Goal: Find specific page/section: Find specific page/section

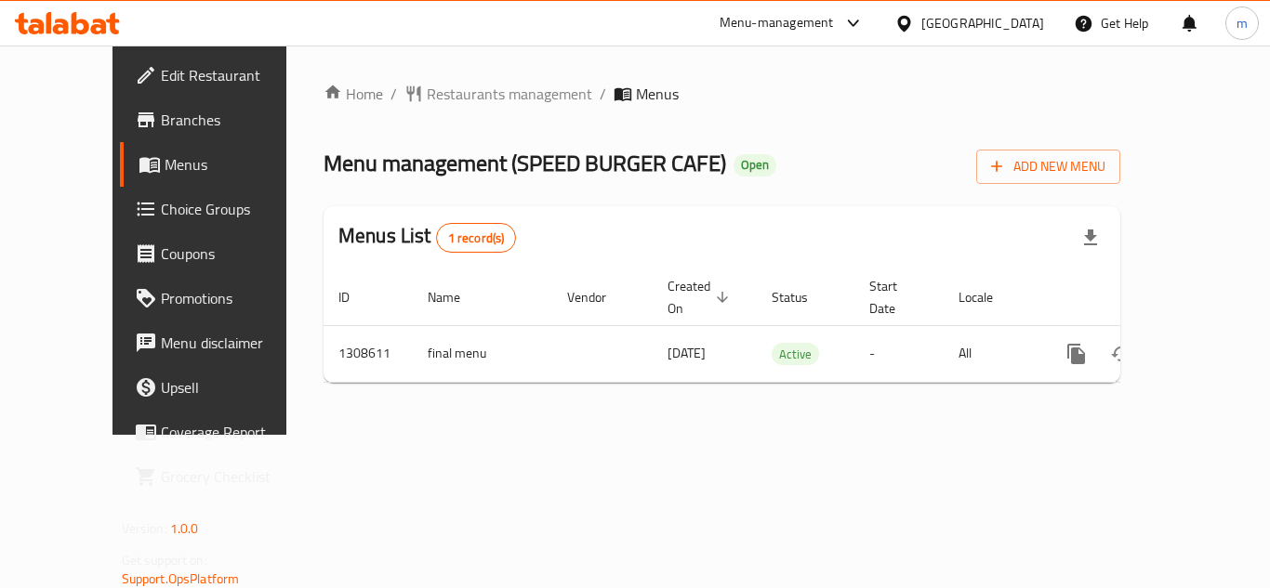
click at [83, 19] on icon at bounding box center [67, 23] width 105 height 22
click at [54, 26] on icon at bounding box center [61, 27] width 16 height 16
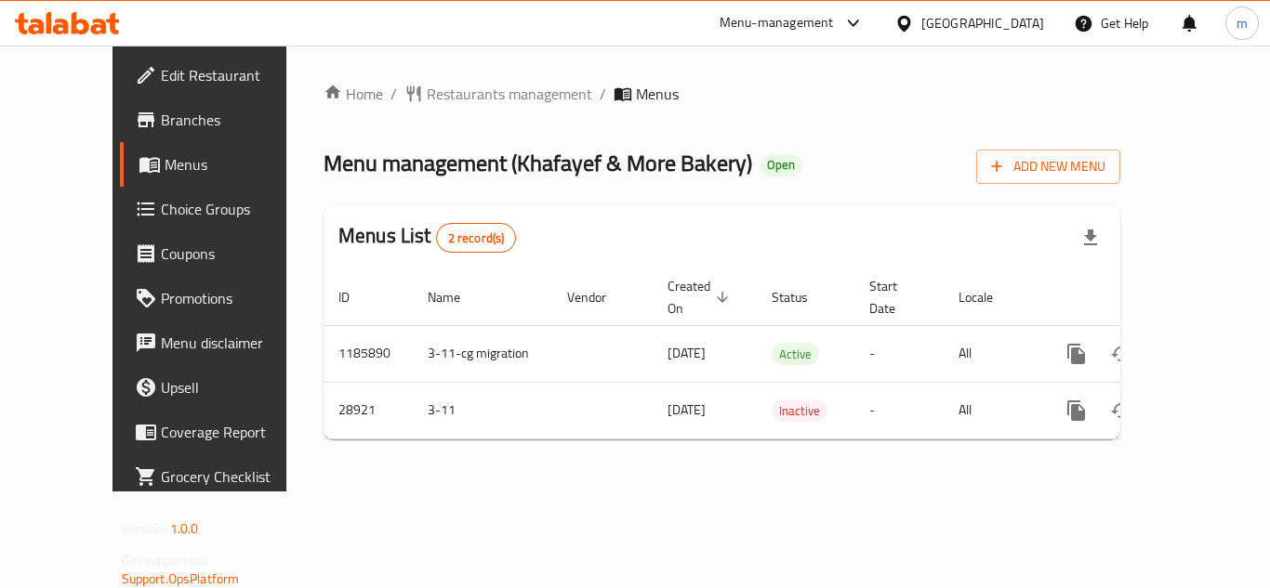
click at [71, 20] on icon at bounding box center [67, 23] width 105 height 22
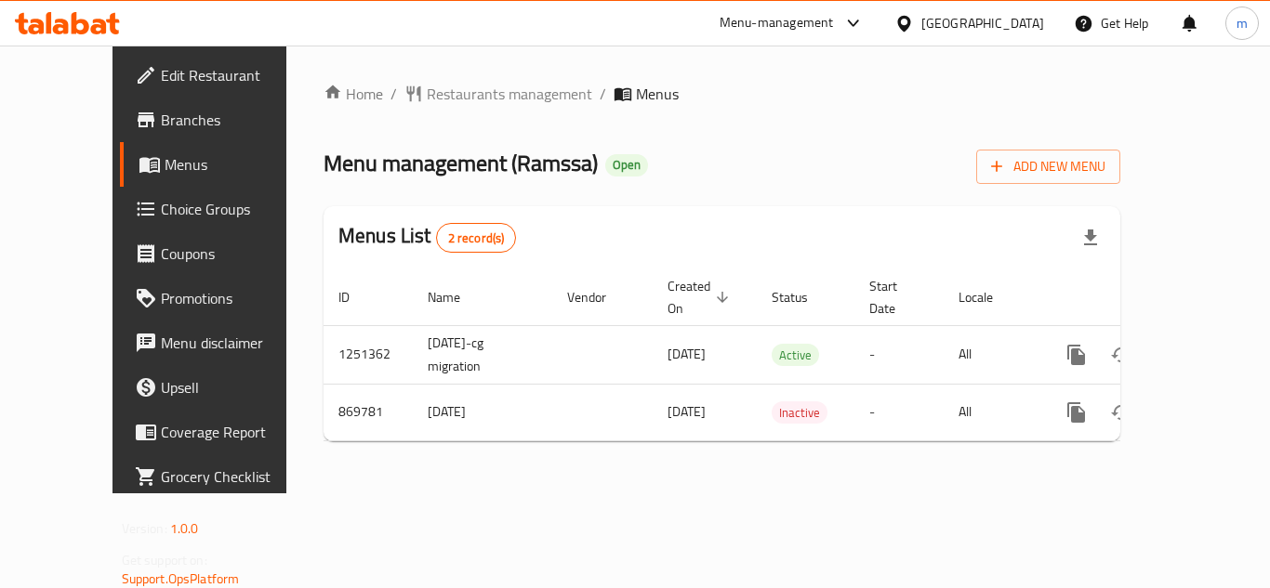
click at [87, 33] on icon at bounding box center [67, 23] width 105 height 22
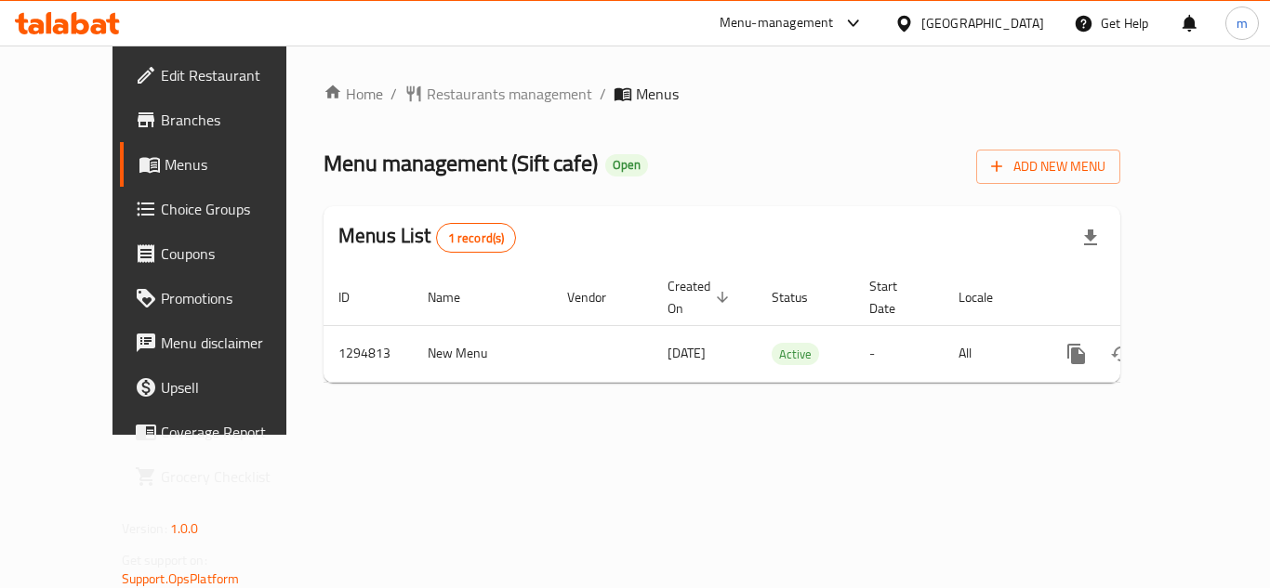
click at [66, 19] on icon at bounding box center [67, 23] width 105 height 22
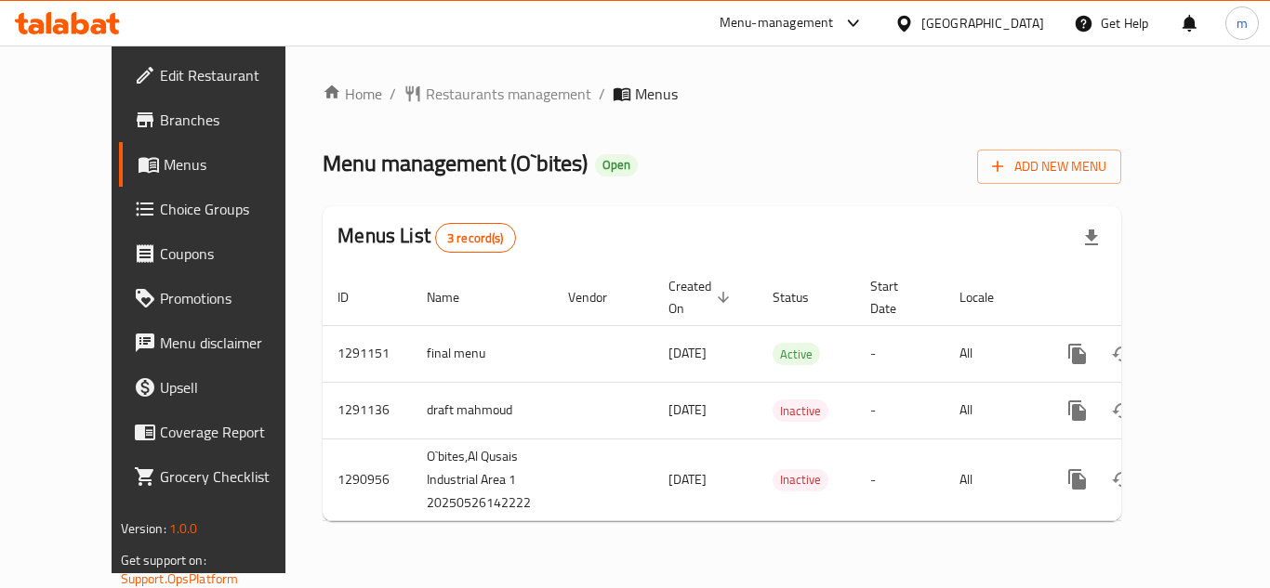
click at [72, 33] on icon at bounding box center [81, 23] width 18 height 22
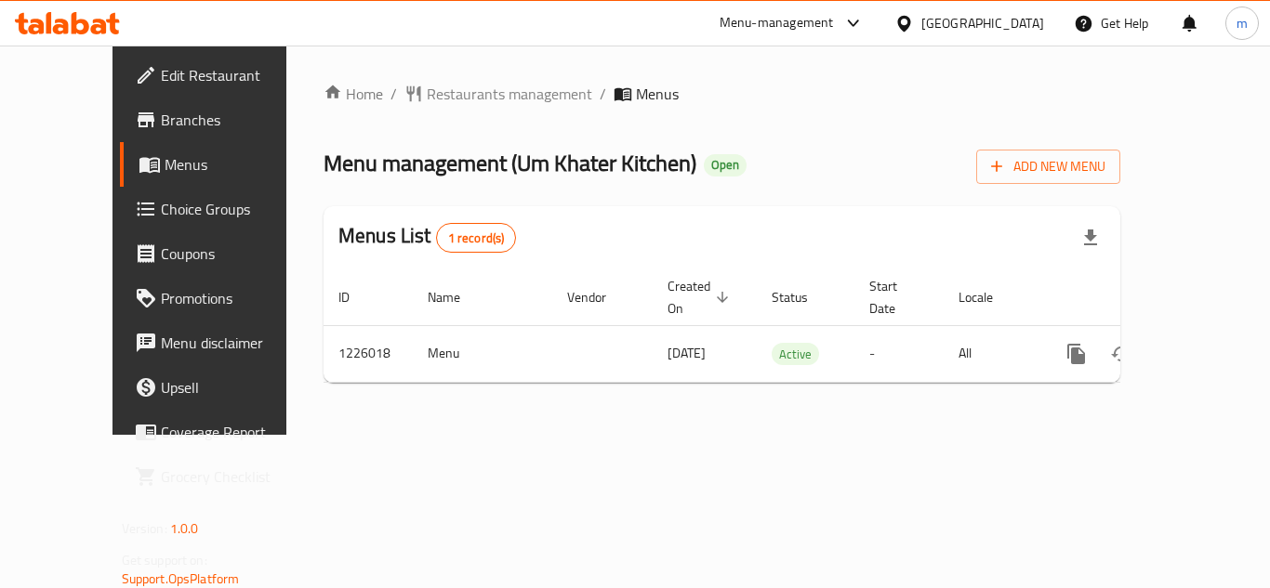
click at [43, 20] on icon at bounding box center [67, 23] width 105 height 22
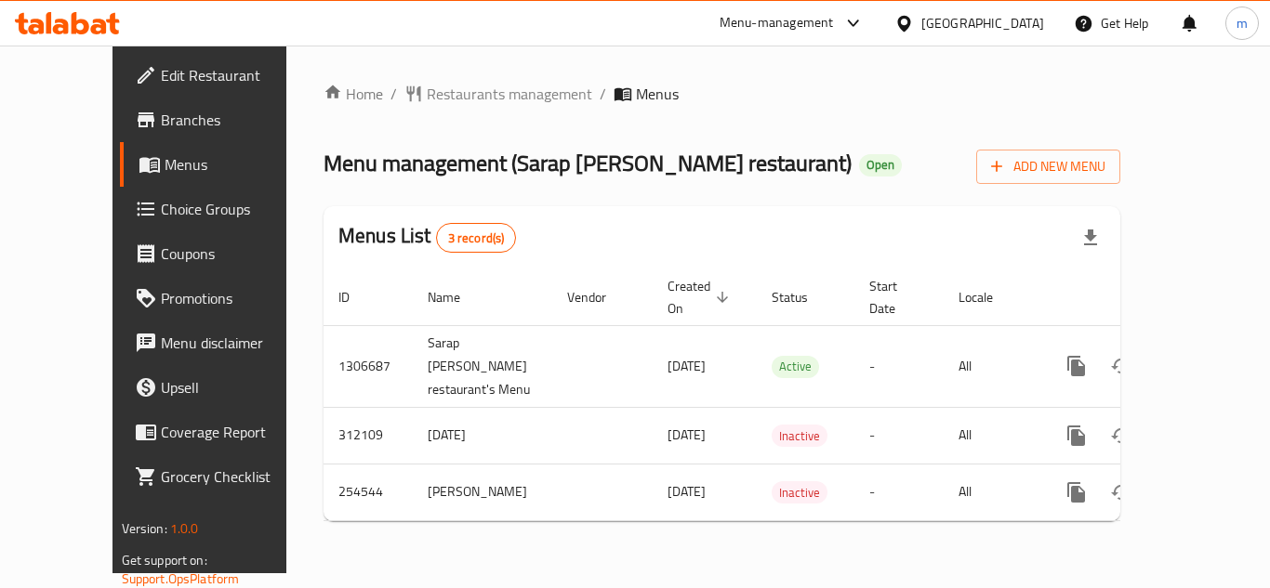
click at [68, 28] on icon at bounding box center [61, 27] width 16 height 16
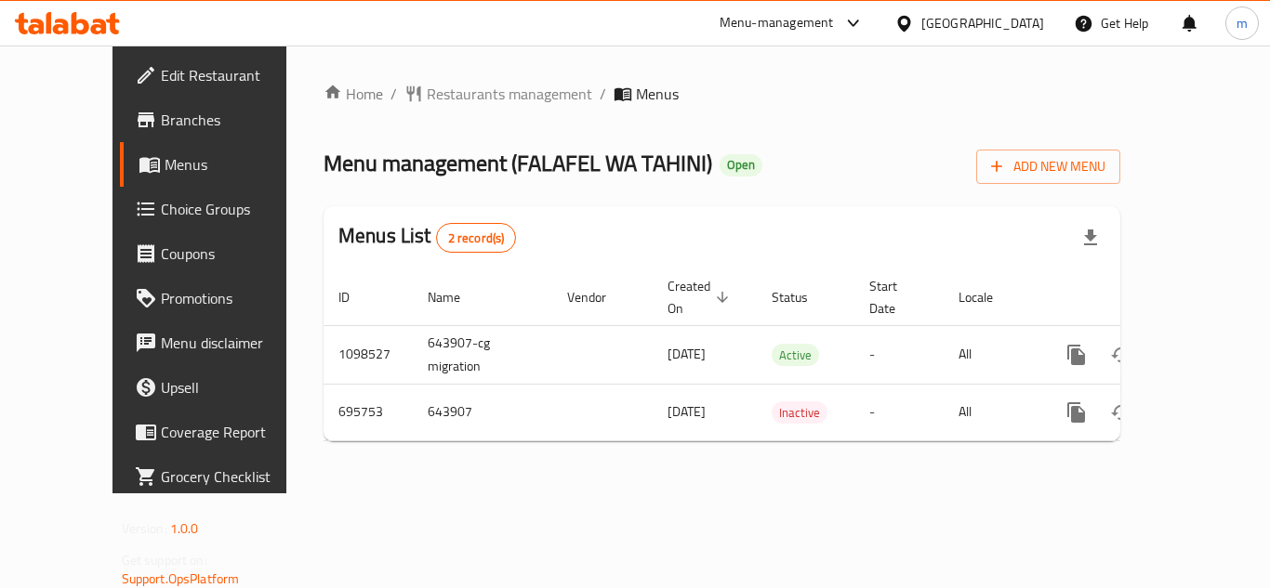
click at [63, 26] on icon at bounding box center [61, 27] width 16 height 16
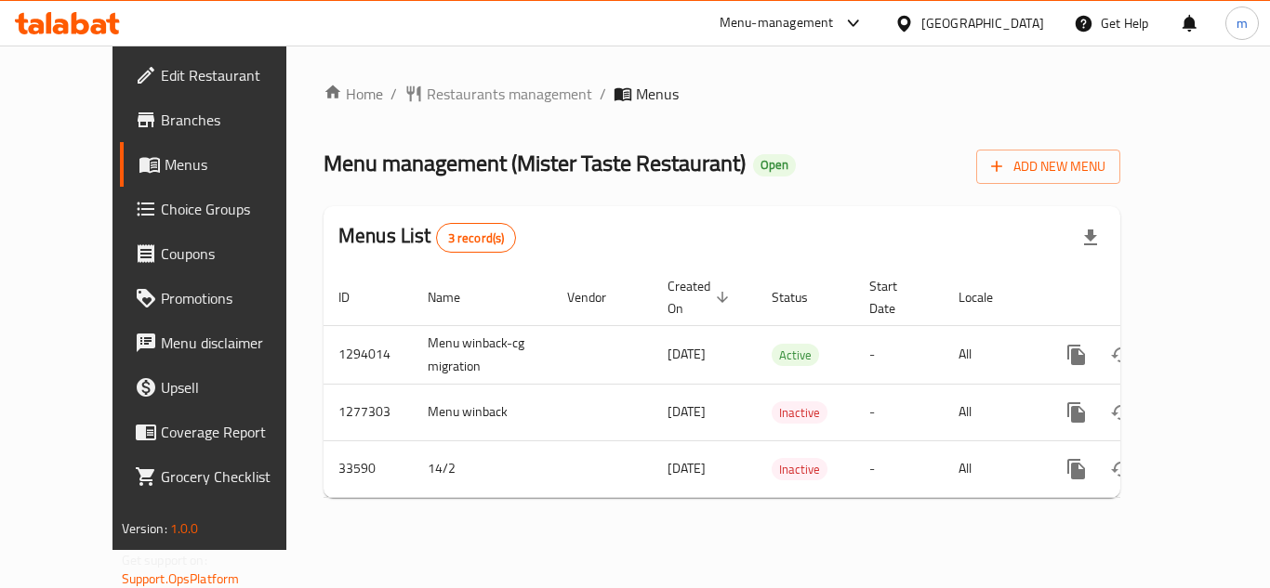
click at [92, 24] on icon at bounding box center [67, 23] width 105 height 22
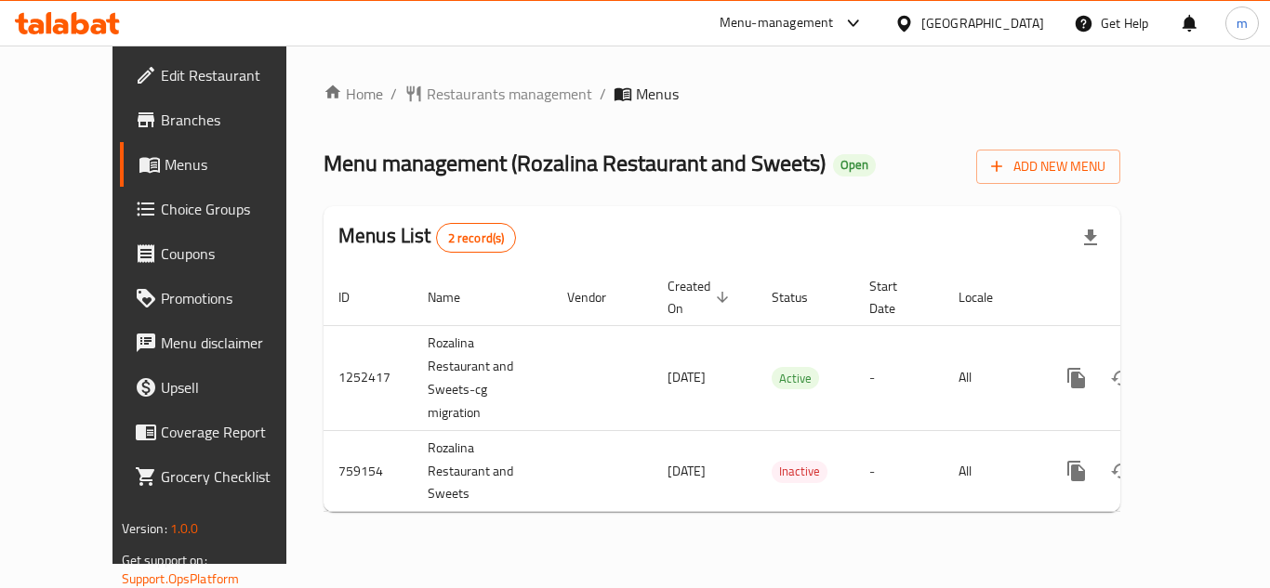
click at [88, 15] on icon at bounding box center [67, 23] width 105 height 22
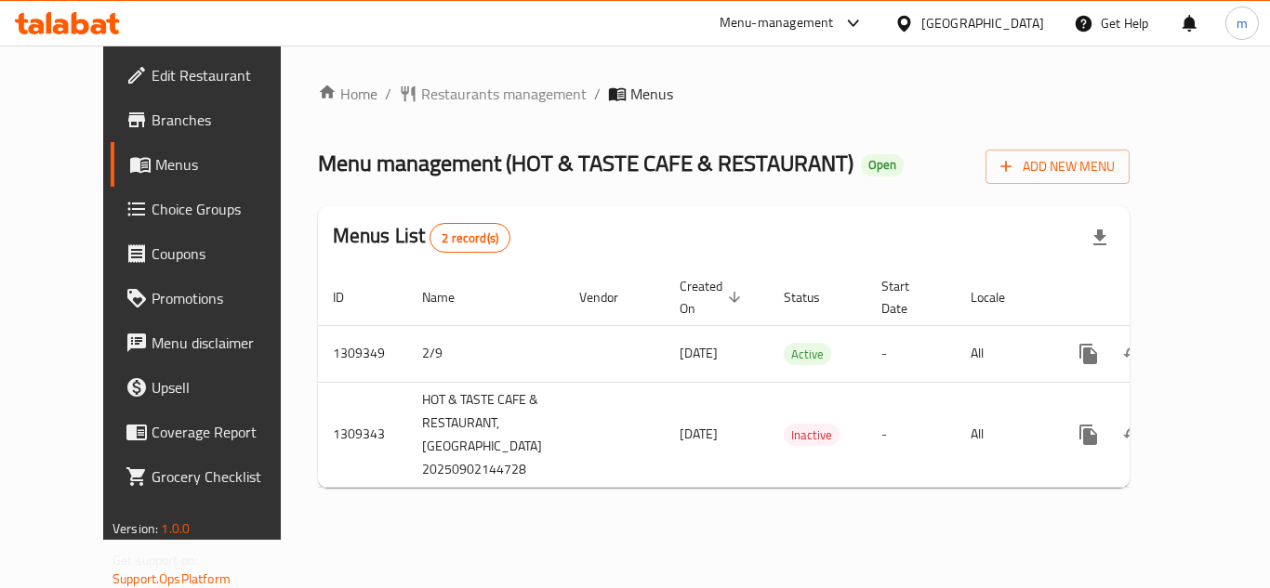
click at [83, 24] on icon at bounding box center [67, 23] width 105 height 22
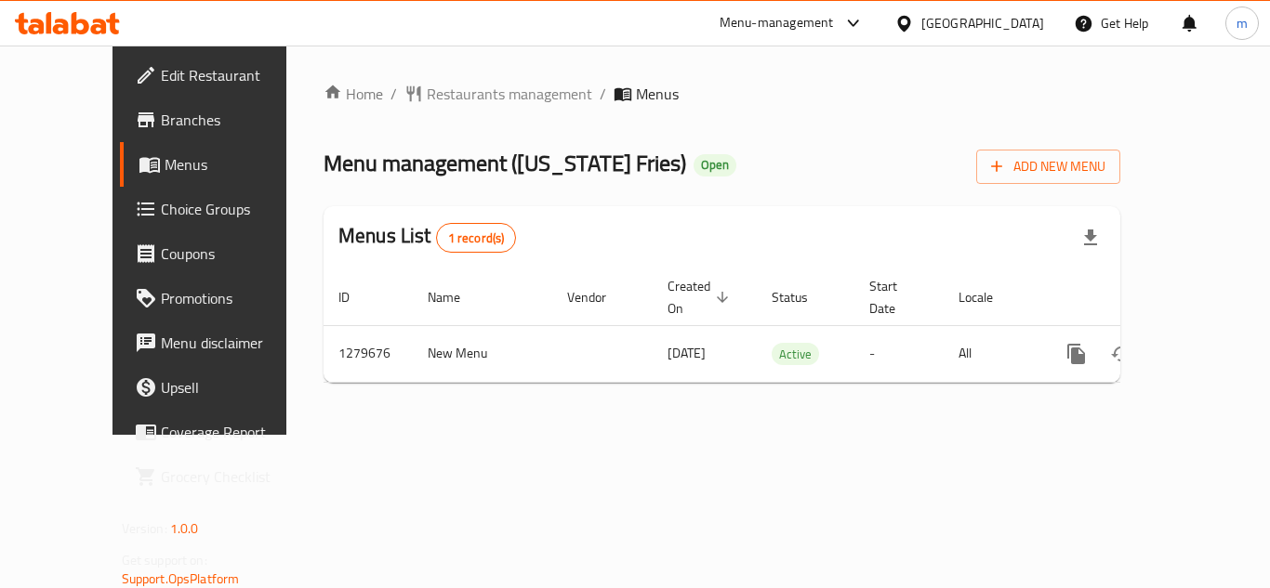
click at [87, 27] on icon at bounding box center [81, 23] width 18 height 22
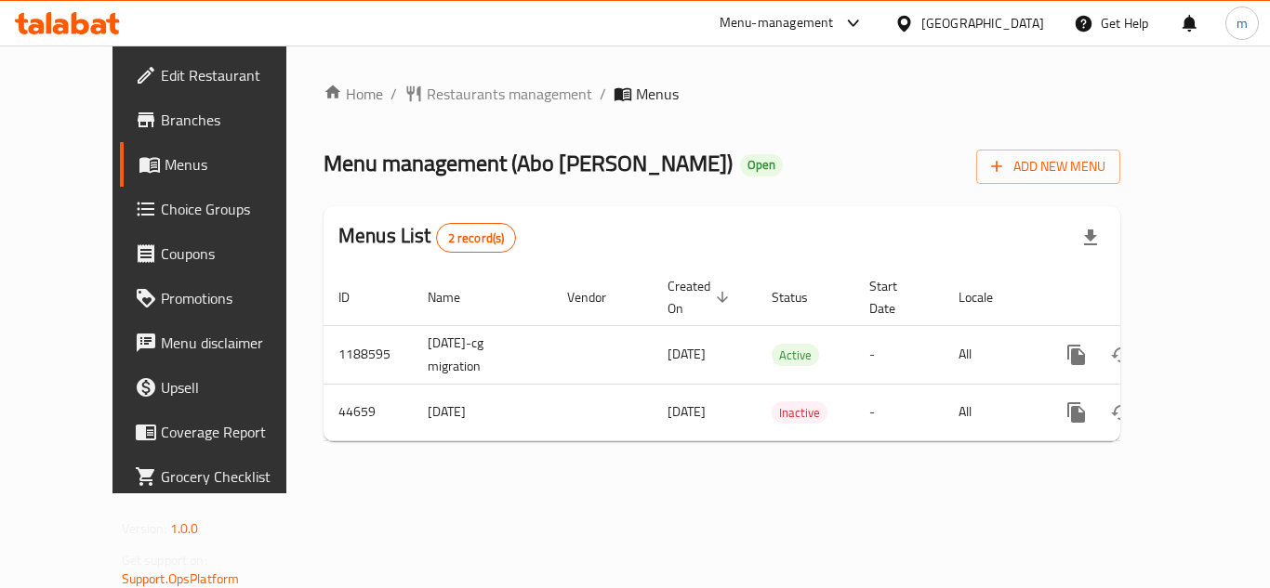
click at [100, 31] on icon at bounding box center [99, 27] width 16 height 16
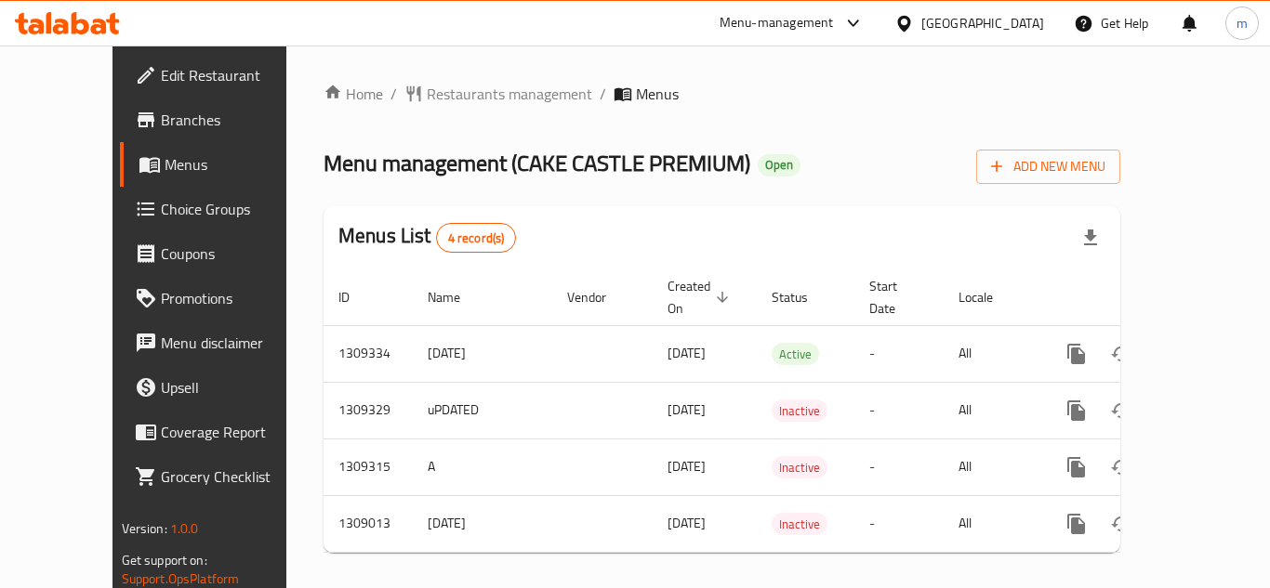
click at [65, 12] on icon at bounding box center [67, 23] width 105 height 22
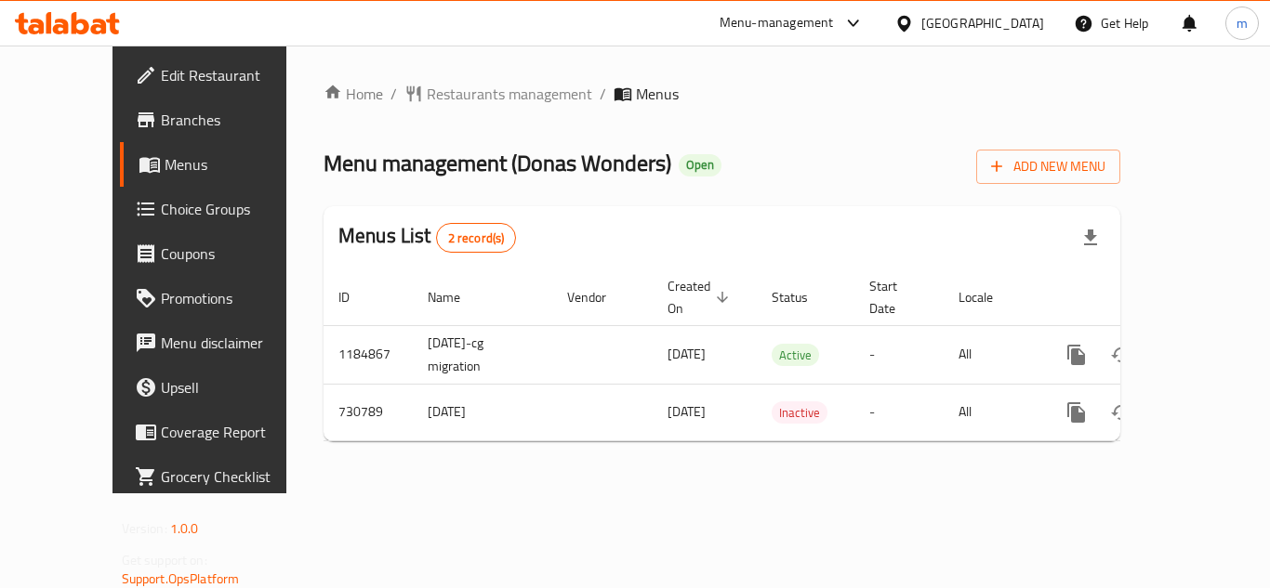
click at [88, 33] on icon at bounding box center [67, 23] width 105 height 22
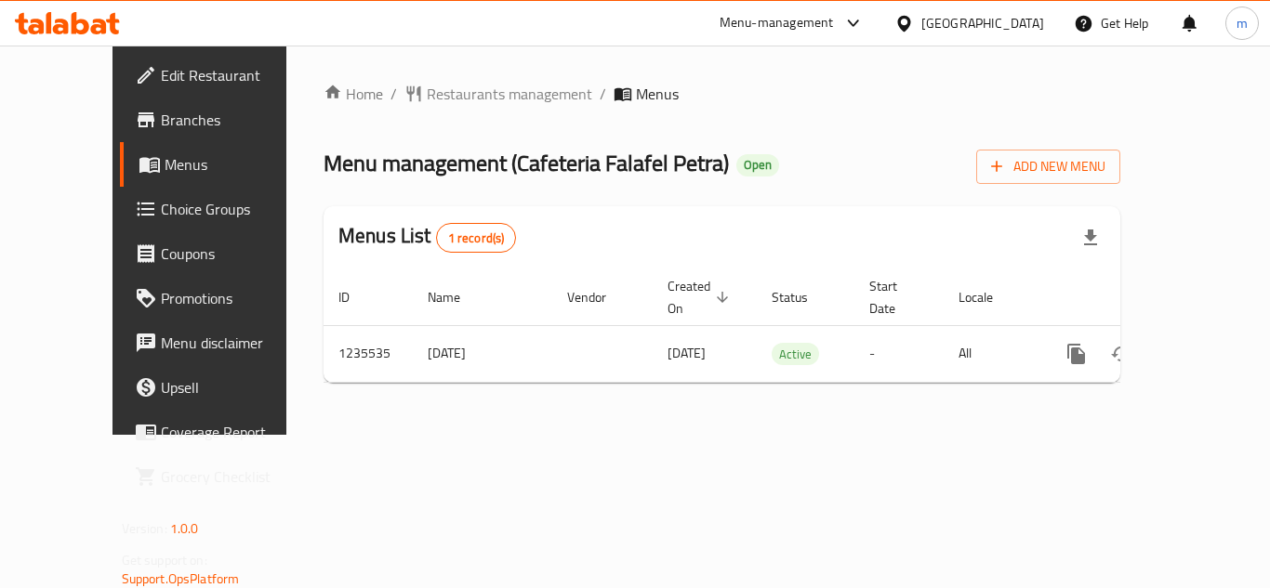
click at [99, 18] on icon at bounding box center [67, 23] width 105 height 22
click at [104, 15] on icon at bounding box center [67, 23] width 105 height 22
